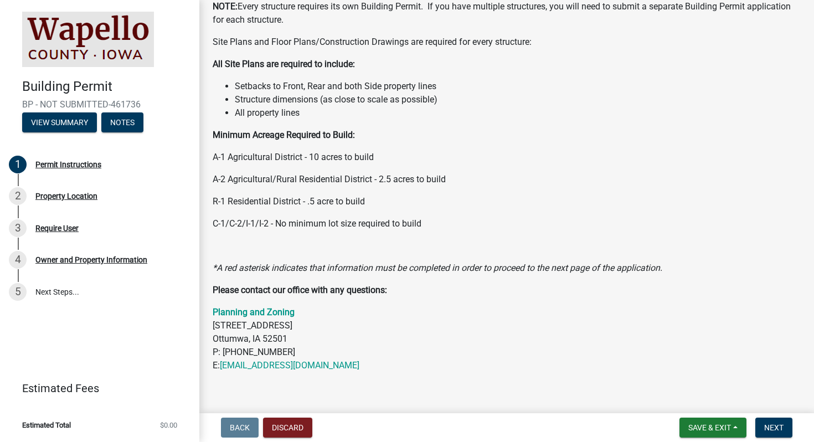
scroll to position [143, 0]
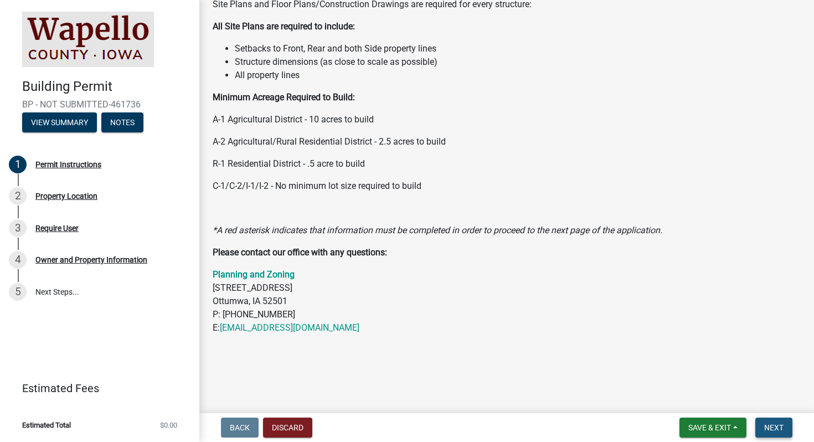
click at [777, 425] on span "Next" at bounding box center [773, 427] width 19 height 9
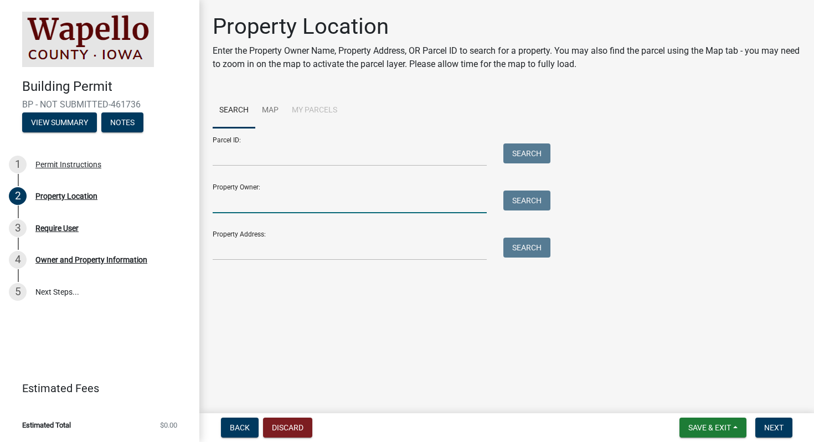
click at [274, 203] on input "Property Owner:" at bounding box center [350, 201] width 274 height 23
type input "[PERSON_NAME]"
click at [516, 207] on button "Search" at bounding box center [526, 200] width 47 height 20
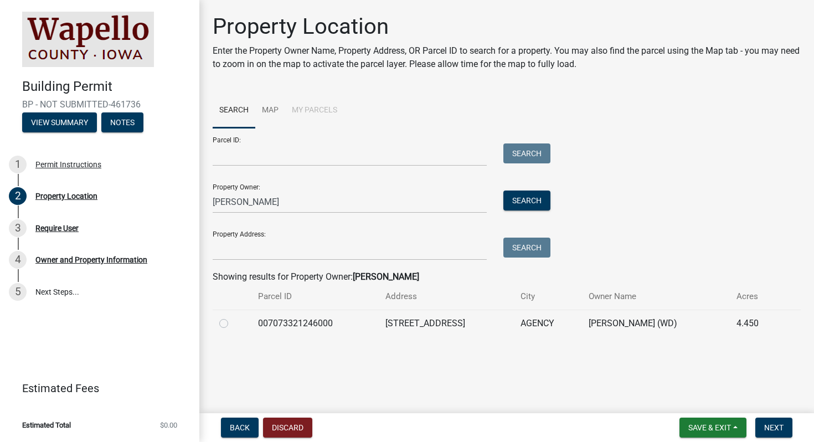
click at [233, 317] on label at bounding box center [233, 317] width 0 height 0
click at [233, 324] on input "radio" at bounding box center [236, 320] width 7 height 7
radio input "true"
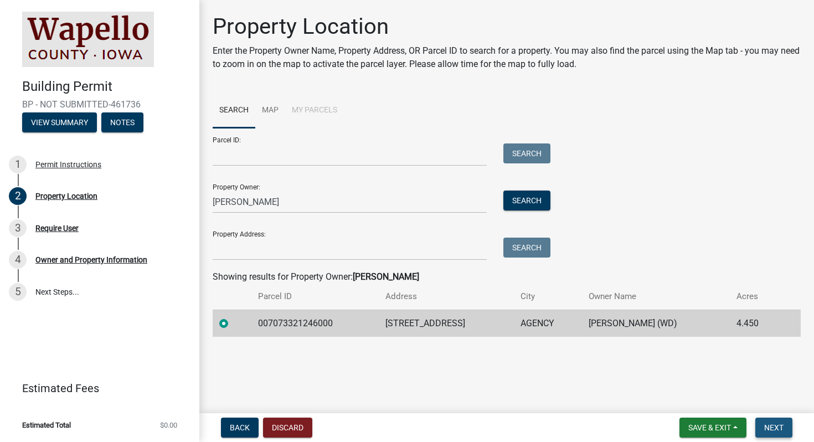
click at [773, 431] on span "Next" at bounding box center [773, 427] width 19 height 9
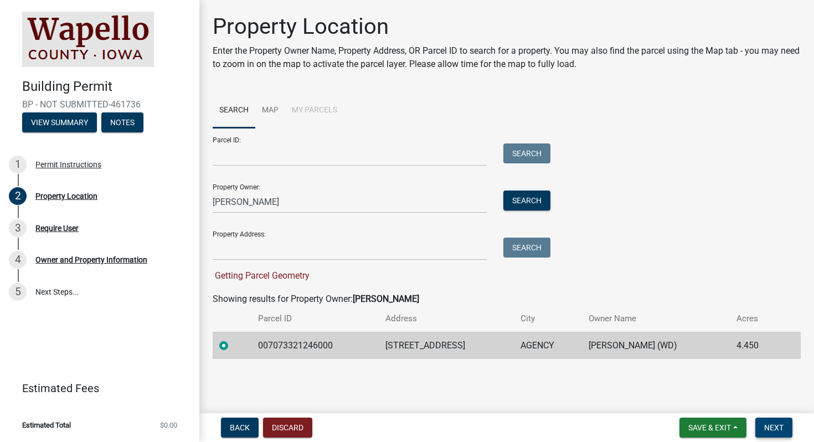
click at [771, 427] on span "Next" at bounding box center [773, 427] width 19 height 9
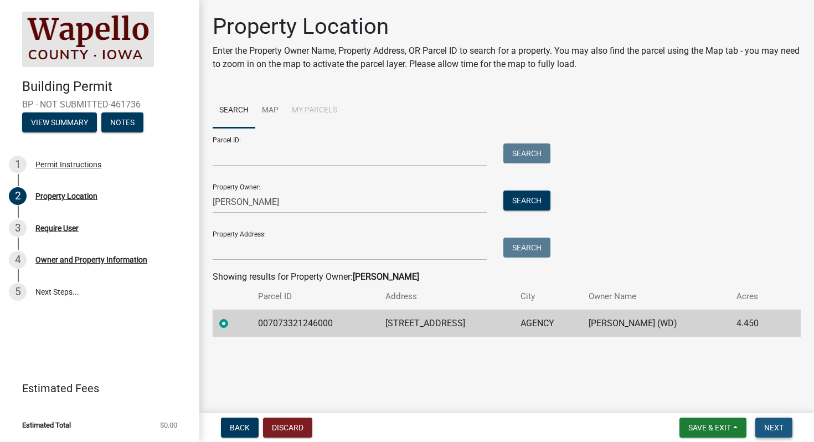
click at [767, 427] on span "Next" at bounding box center [773, 427] width 19 height 9
